Goal: Information Seeking & Learning: Learn about a topic

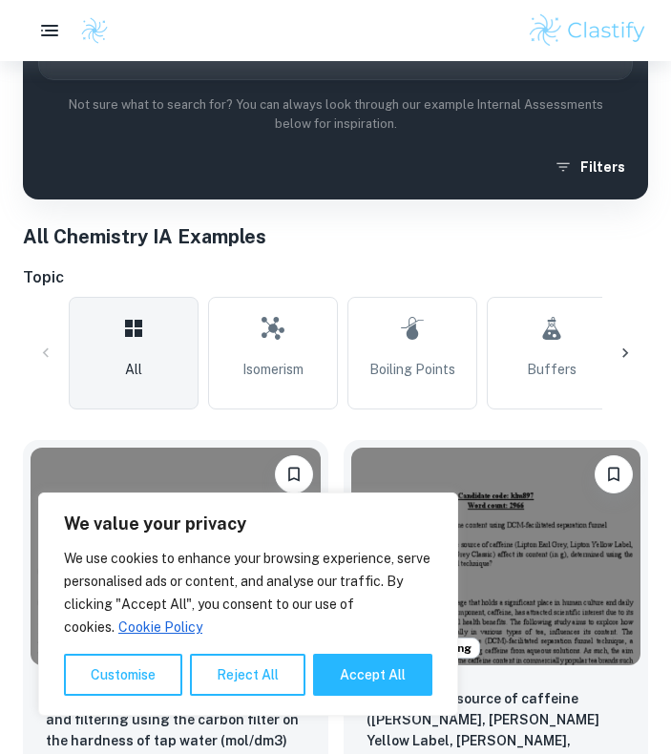
scroll to position [331, 0]
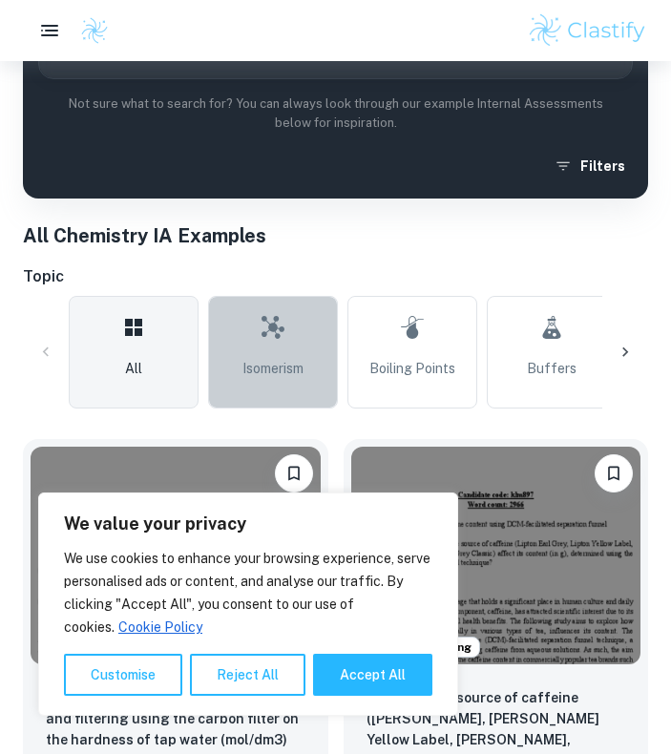
click at [286, 368] on span "Isomerism" at bounding box center [272, 368] width 61 height 21
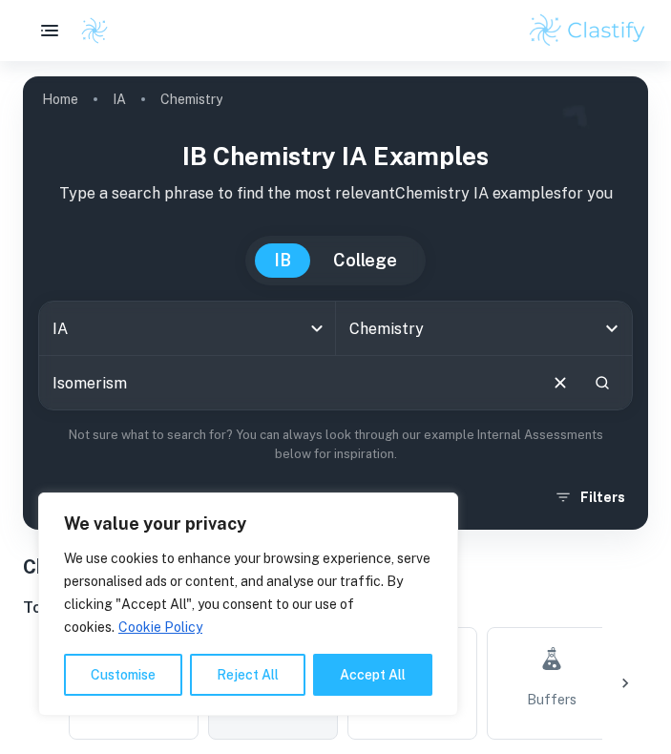
click at [291, 385] on input "text" at bounding box center [286, 382] width 495 height 53
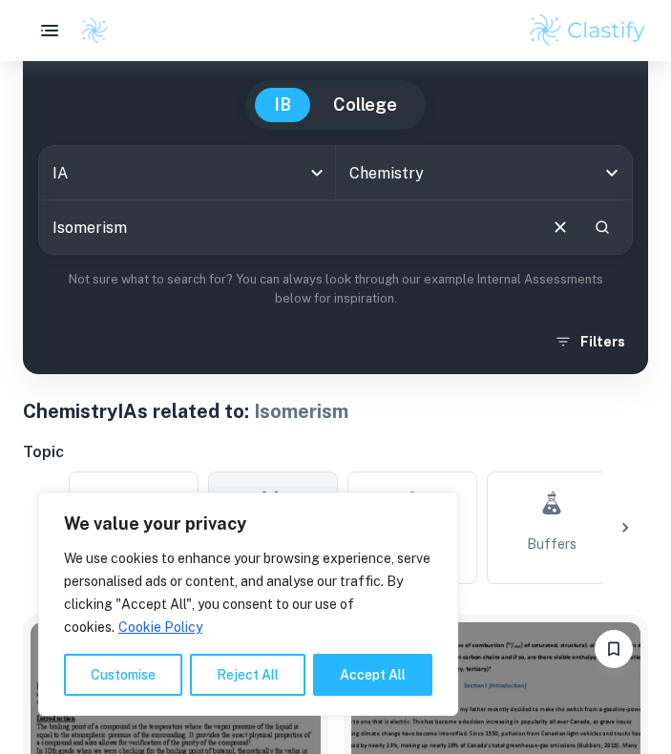
scroll to position [260, 0]
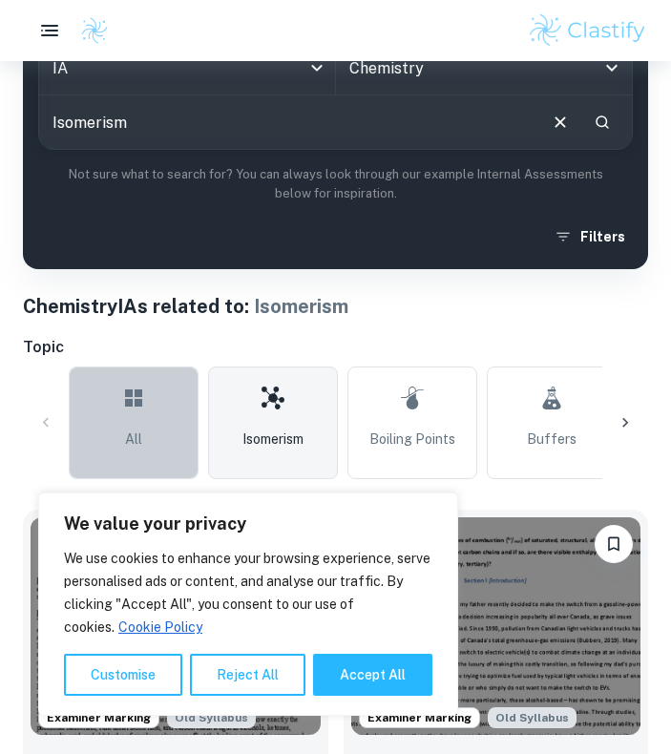
click at [154, 399] on link "All" at bounding box center [134, 422] width 130 height 113
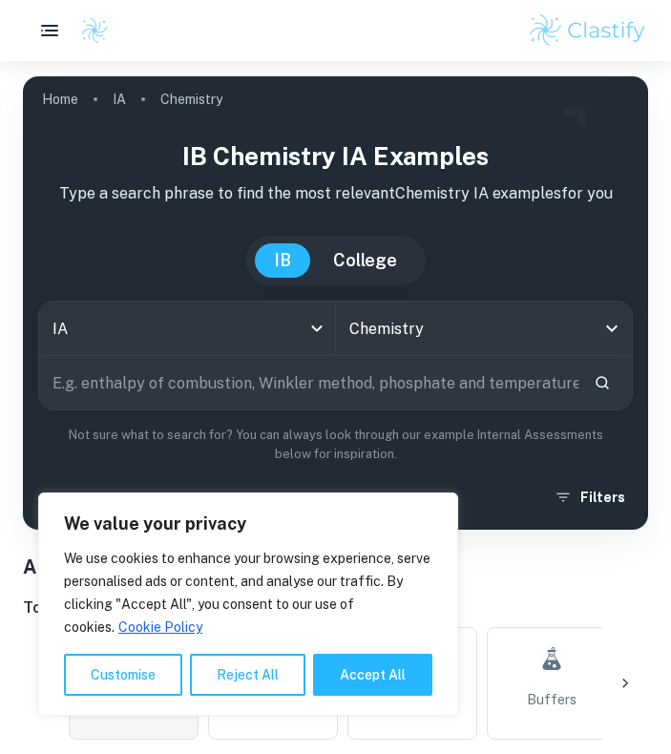
click at [262, 377] on input "text" at bounding box center [308, 382] width 539 height 53
paste input "(2R,3S)-2-bromo-3-chloropentane"
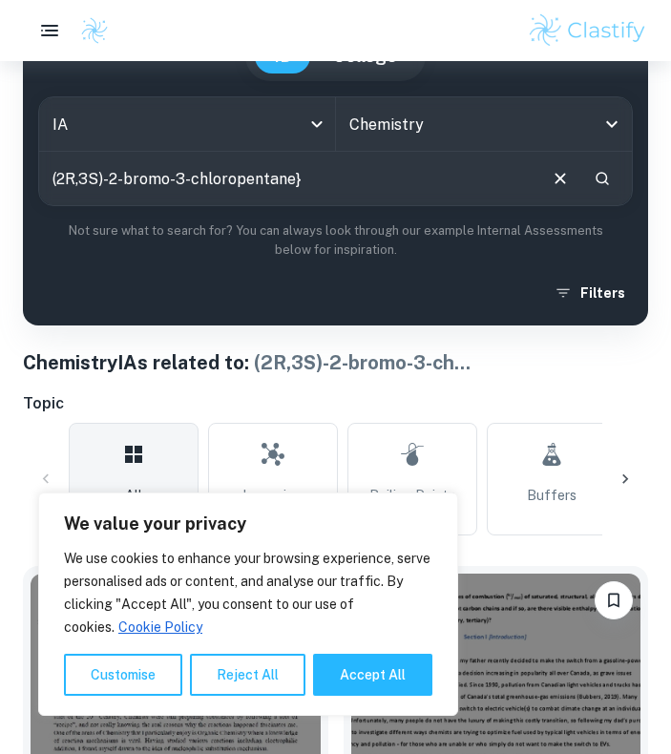
scroll to position [186, 0]
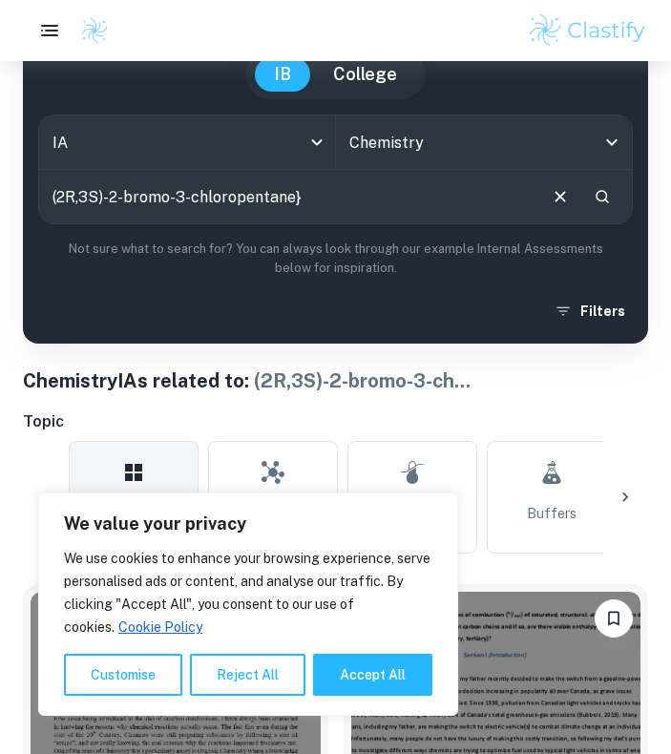
click at [346, 208] on input "(2R,3S)-2-bromo-3-chloropentane}" at bounding box center [286, 196] width 495 height 53
type input "(2R,3S)-2-bromo-3-chloropentane"
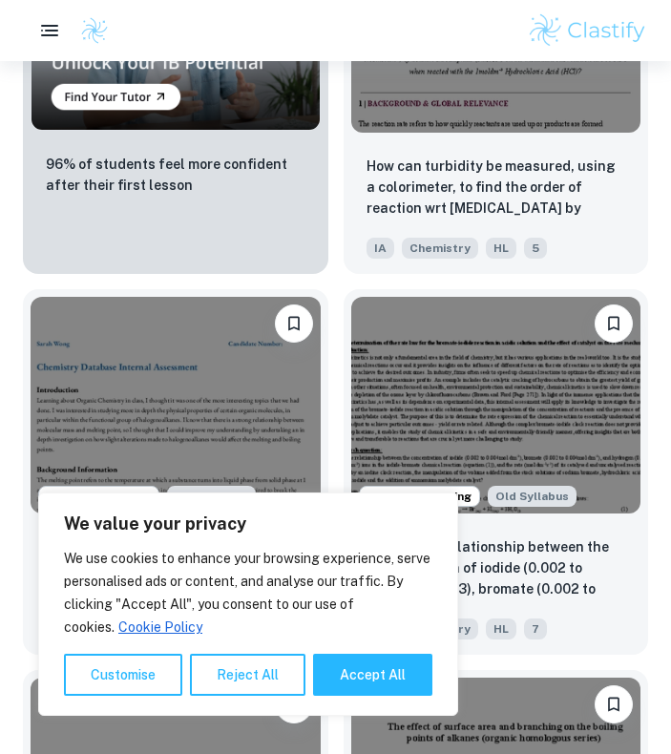
scroll to position [2036, 0]
